Goal: Task Accomplishment & Management: Use online tool/utility

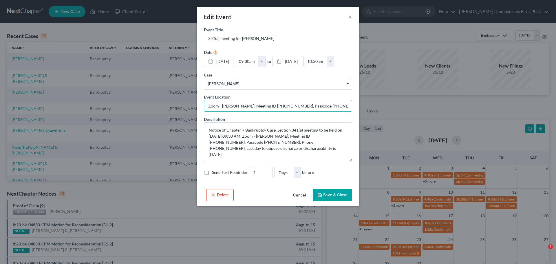
select select "Days"
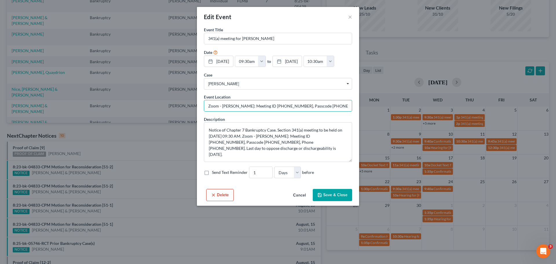
click at [152, 54] on div "Edit Event × Event Title * 341(a) meeting for [PERSON_NAME] Date [DATE] close D…" at bounding box center [278, 132] width 556 height 264
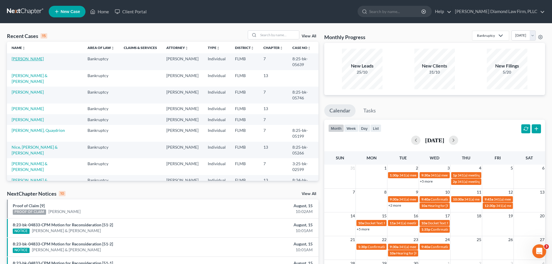
click at [29, 59] on link "Vidrine, Nicole" at bounding box center [28, 58] width 32 height 5
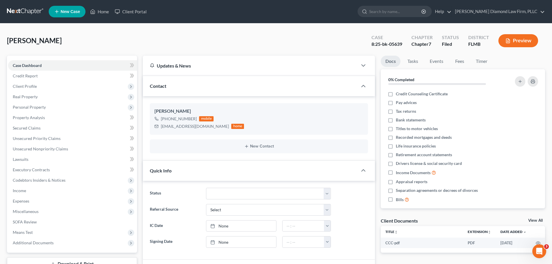
drag, startPoint x: 539, startPoint y: 222, endPoint x: 528, endPoint y: 219, distance: 10.9
click at [539, 222] on link "View All" at bounding box center [535, 221] width 14 height 4
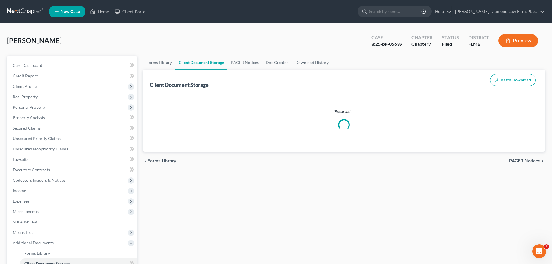
select select "9"
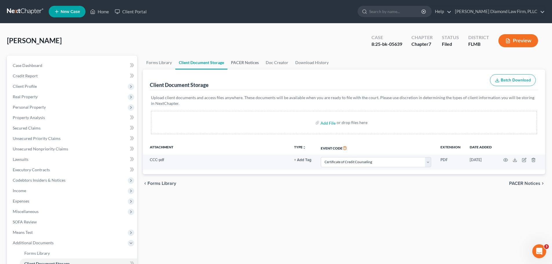
click at [252, 61] on link "PACER Notices" at bounding box center [245, 63] width 35 height 14
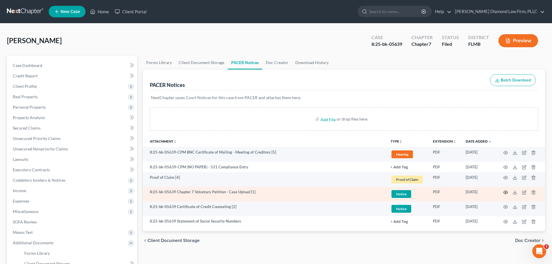
click at [504, 193] on icon "button" at bounding box center [505, 192] width 5 height 5
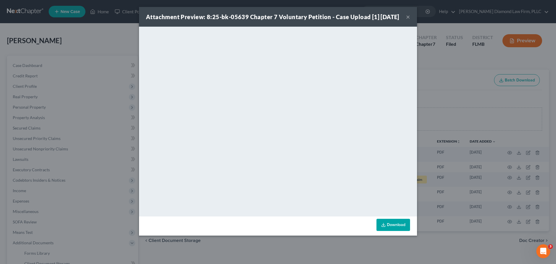
click at [56, 64] on div "Attachment Preview: 8:25-bk-05639 Chapter 7 Voluntary Petition - Case Upload [1…" at bounding box center [278, 132] width 556 height 264
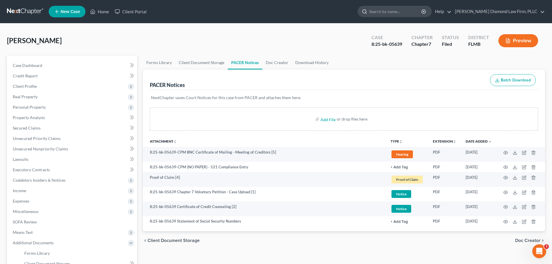
click at [422, 12] on input "search" at bounding box center [395, 11] width 53 height 11
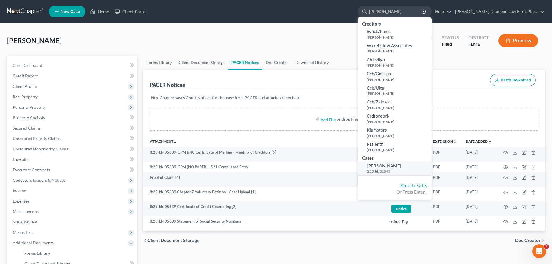
type input "fuentes"
click at [399, 167] on span "Fuentes, Erika" at bounding box center [384, 165] width 34 height 5
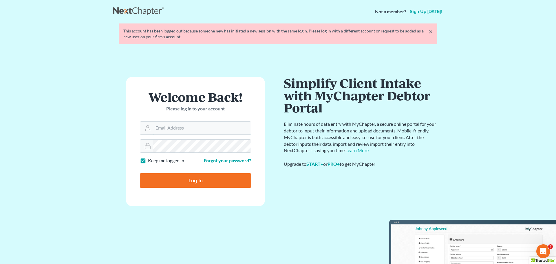
type input "Crystal@attorneydebtfighters.com"
type input "Thinking..."
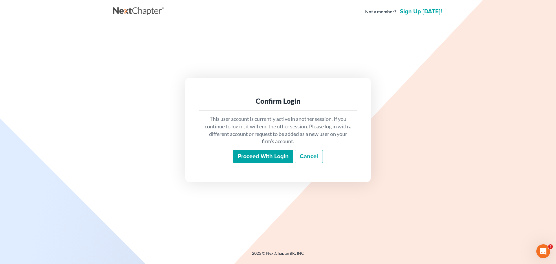
click at [268, 161] on input "Proceed with login" at bounding box center [263, 156] width 60 height 13
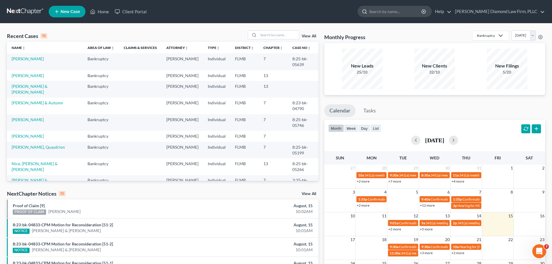
click at [401, 9] on input "search" at bounding box center [395, 11] width 53 height 11
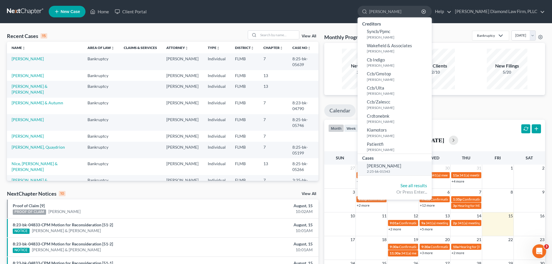
type input "[PERSON_NAME]"
click at [412, 170] on small "2:25-bk-01543" at bounding box center [398, 171] width 63 height 5
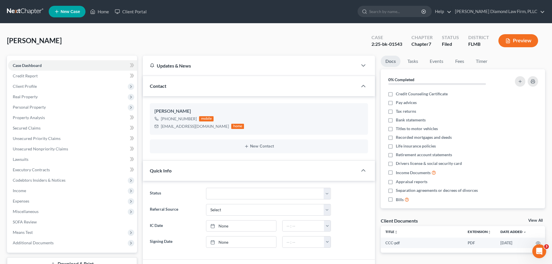
click at [535, 219] on link "View All" at bounding box center [535, 221] width 14 height 4
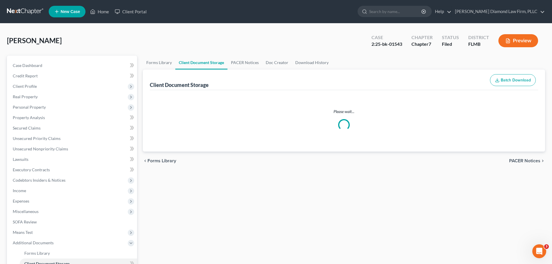
select select "9"
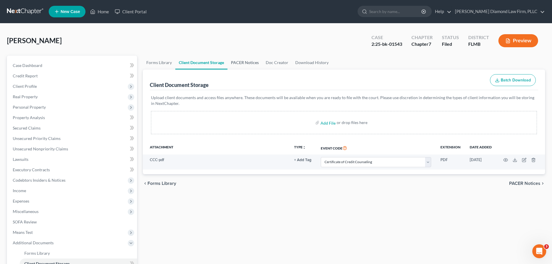
click at [243, 61] on link "PACER Notices" at bounding box center [245, 63] width 35 height 14
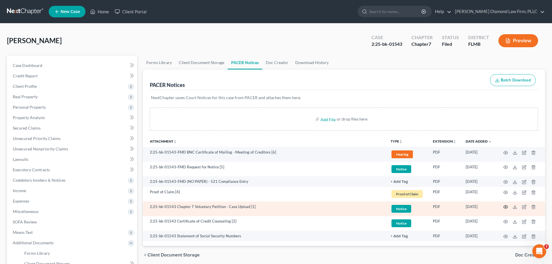
click at [505, 208] on icon "button" at bounding box center [505, 207] width 5 height 5
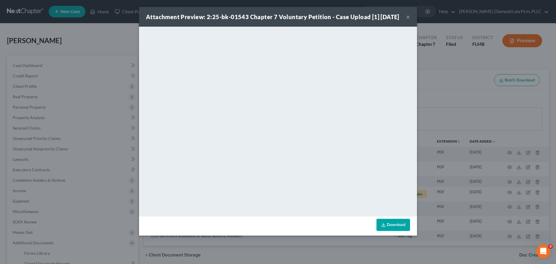
click at [408, 20] on button "×" at bounding box center [408, 16] width 4 height 7
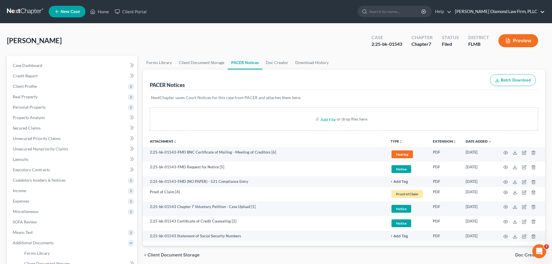
click at [543, 12] on link "Ziegler Diamond Law Firm, PLLC" at bounding box center [498, 11] width 93 height 10
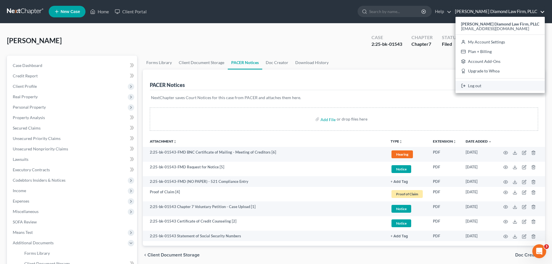
click at [516, 86] on link "Log out" at bounding box center [500, 86] width 89 height 10
